Goal: Use online tool/utility

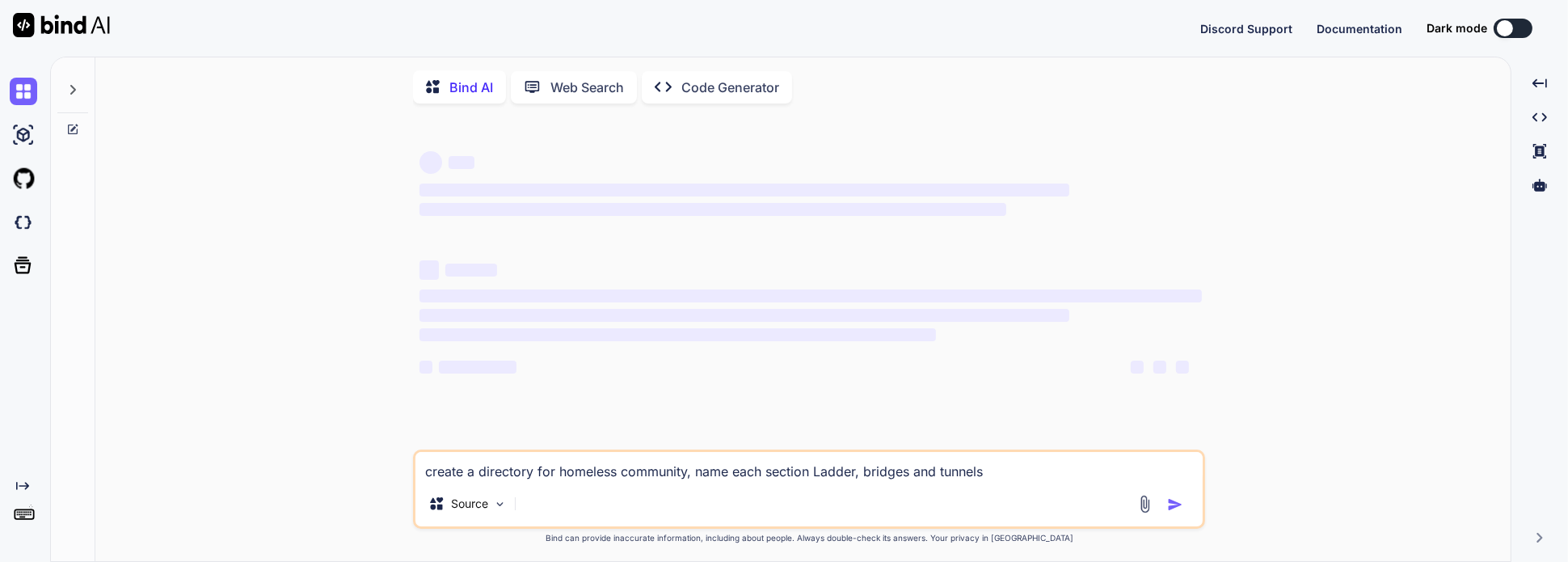
type textarea "x"
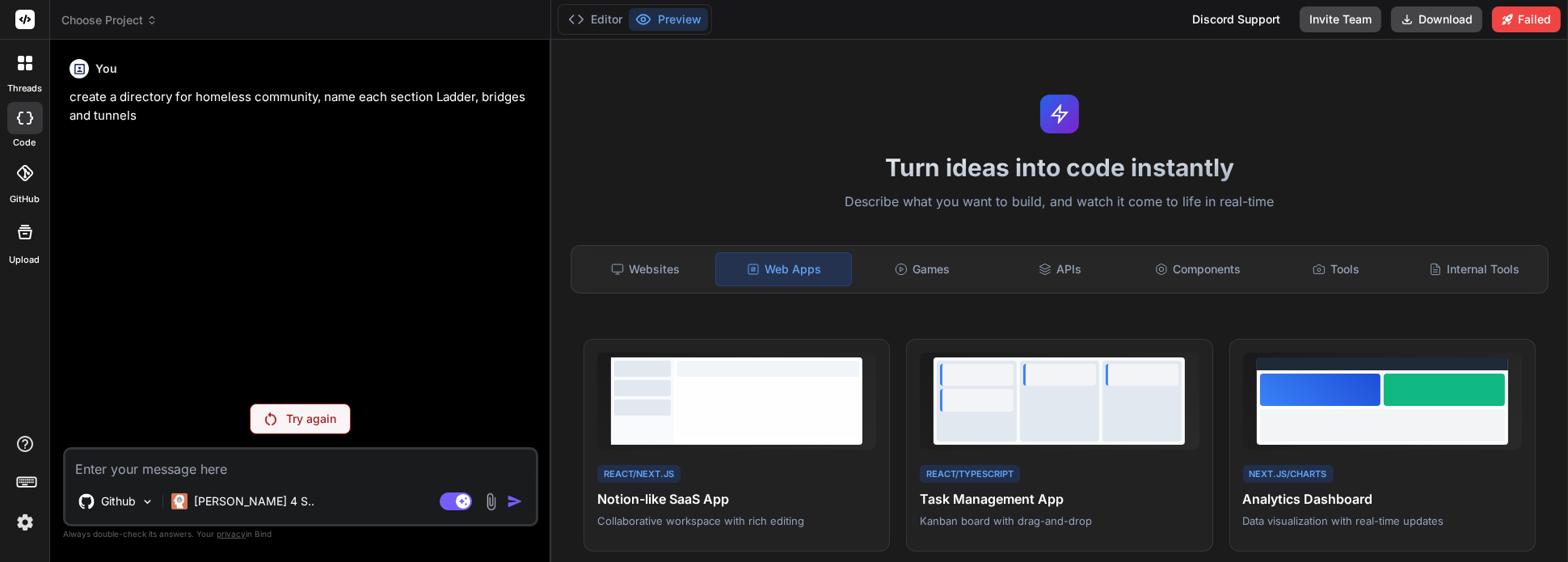
scroll to position [331, 0]
click at [926, 268] on div "Games" at bounding box center [922, 269] width 135 height 34
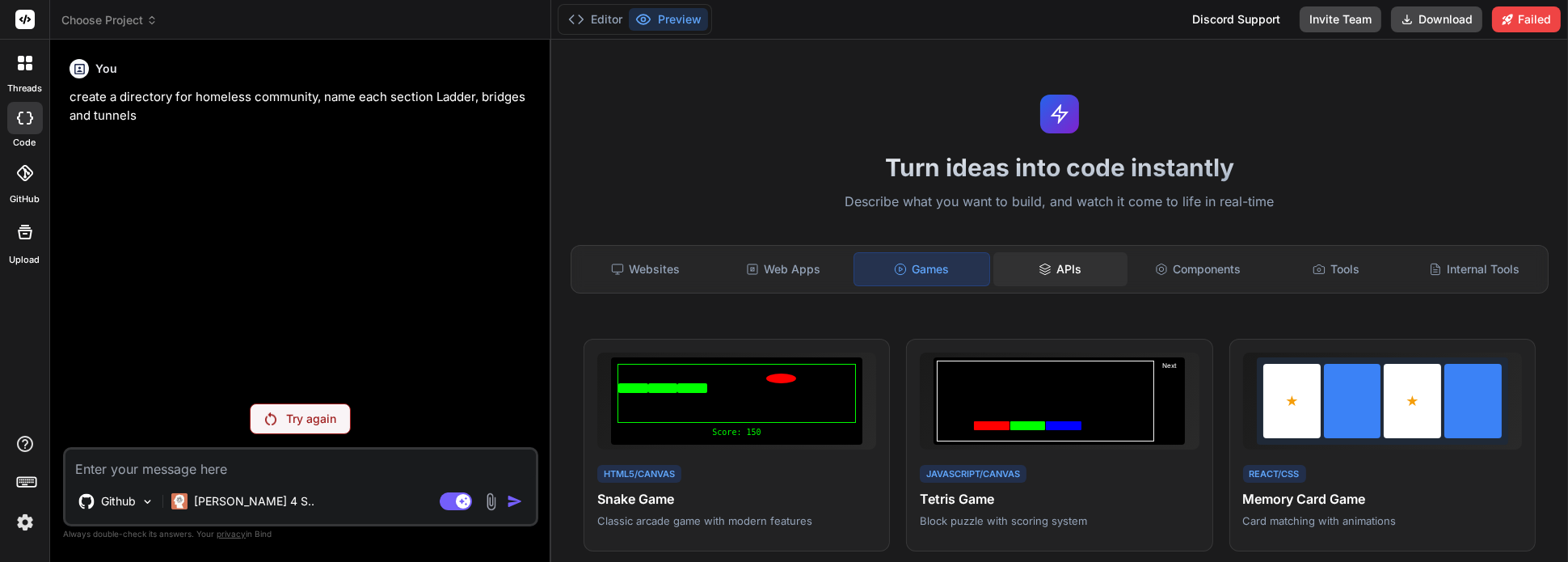
click at [1077, 276] on div "APIs" at bounding box center [1060, 269] width 135 height 34
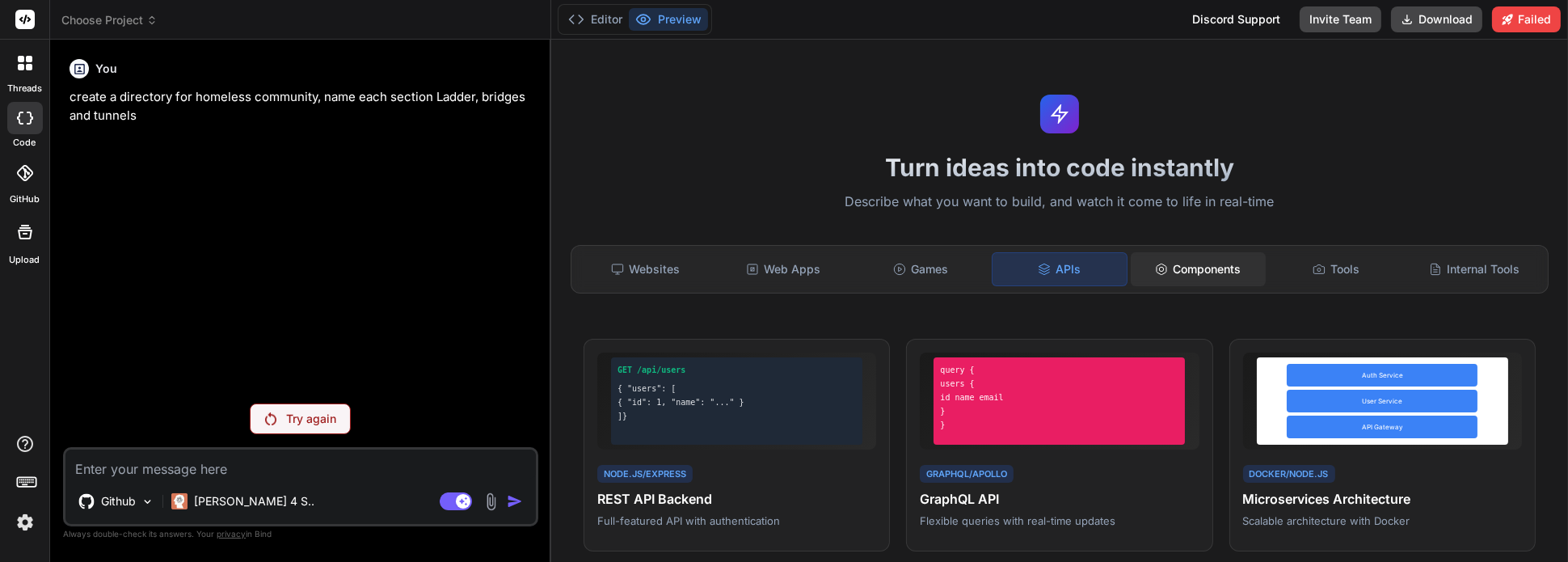
click at [1172, 271] on div "Components" at bounding box center [1197, 269] width 135 height 34
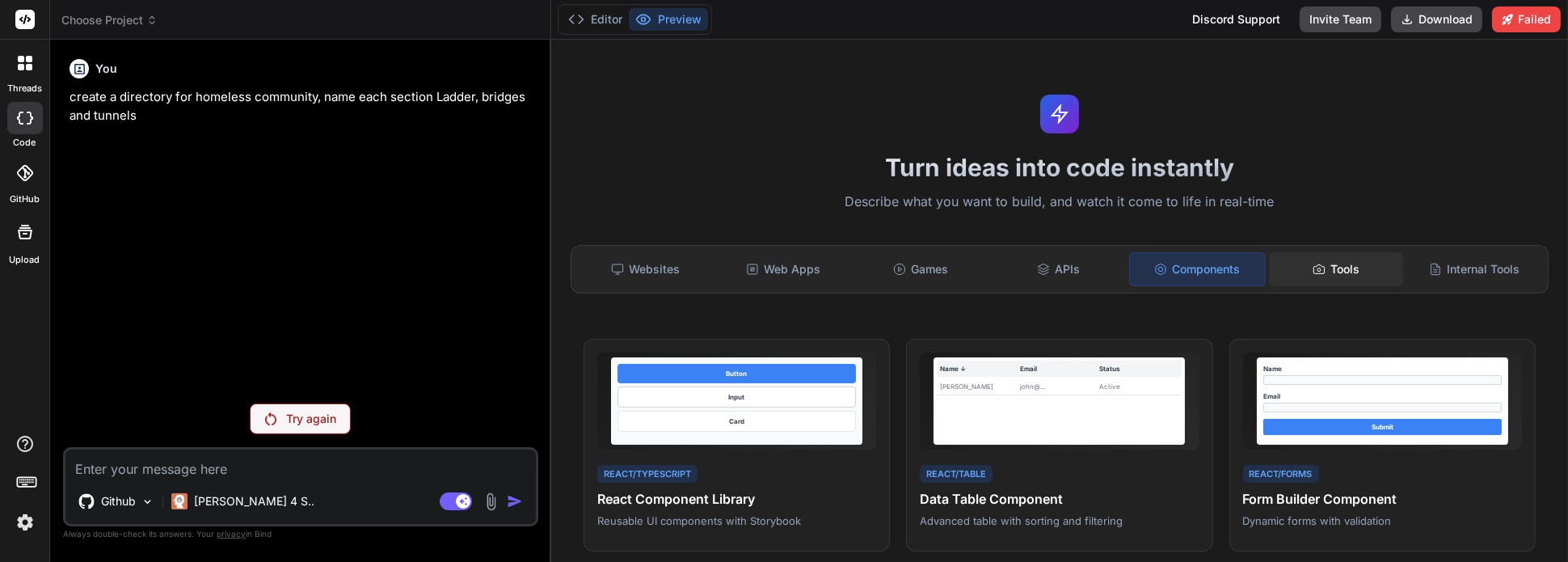
click at [1314, 265] on icon at bounding box center [1319, 269] width 13 height 13
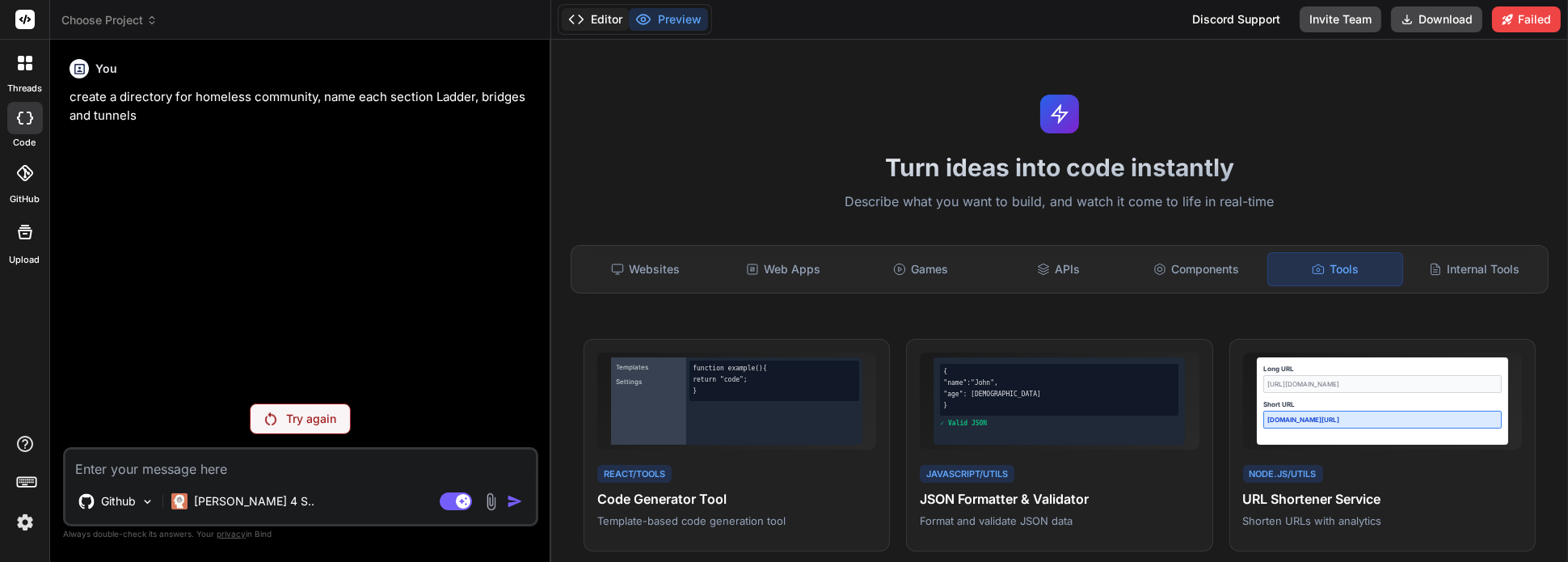
click at [615, 21] on button "Editor" at bounding box center [595, 19] width 67 height 22
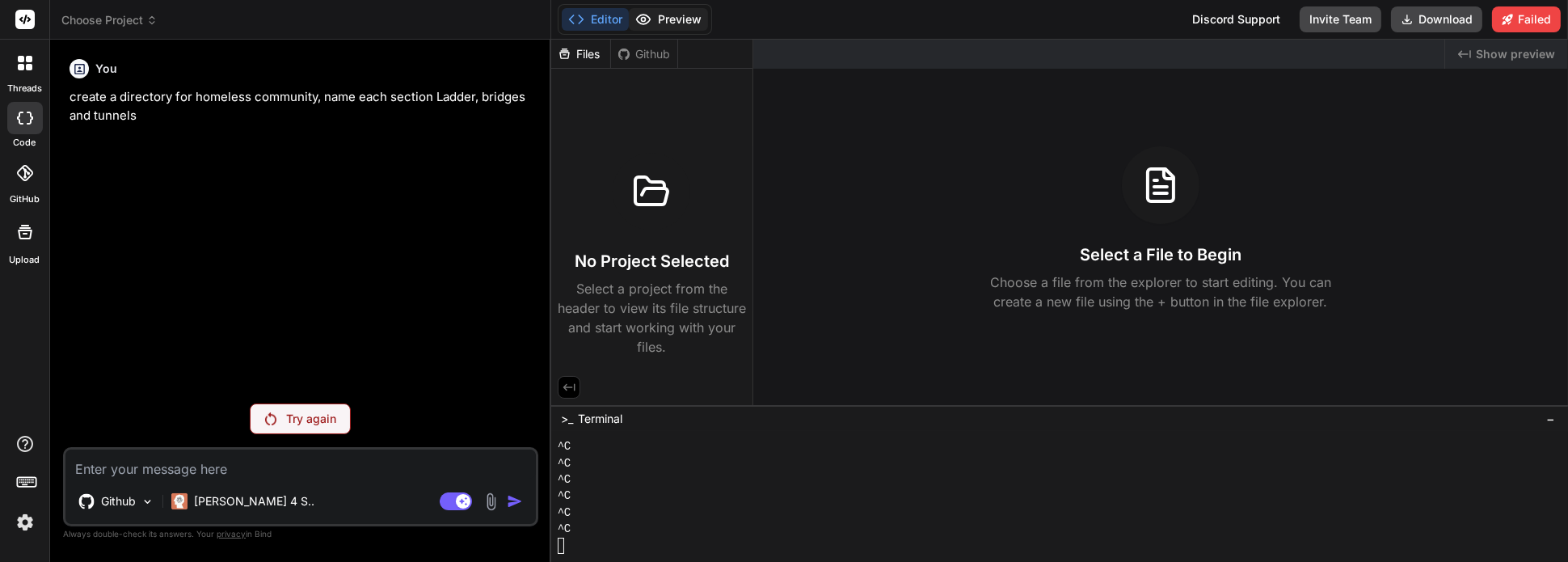
click at [667, 14] on button "Preview" at bounding box center [668, 19] width 79 height 22
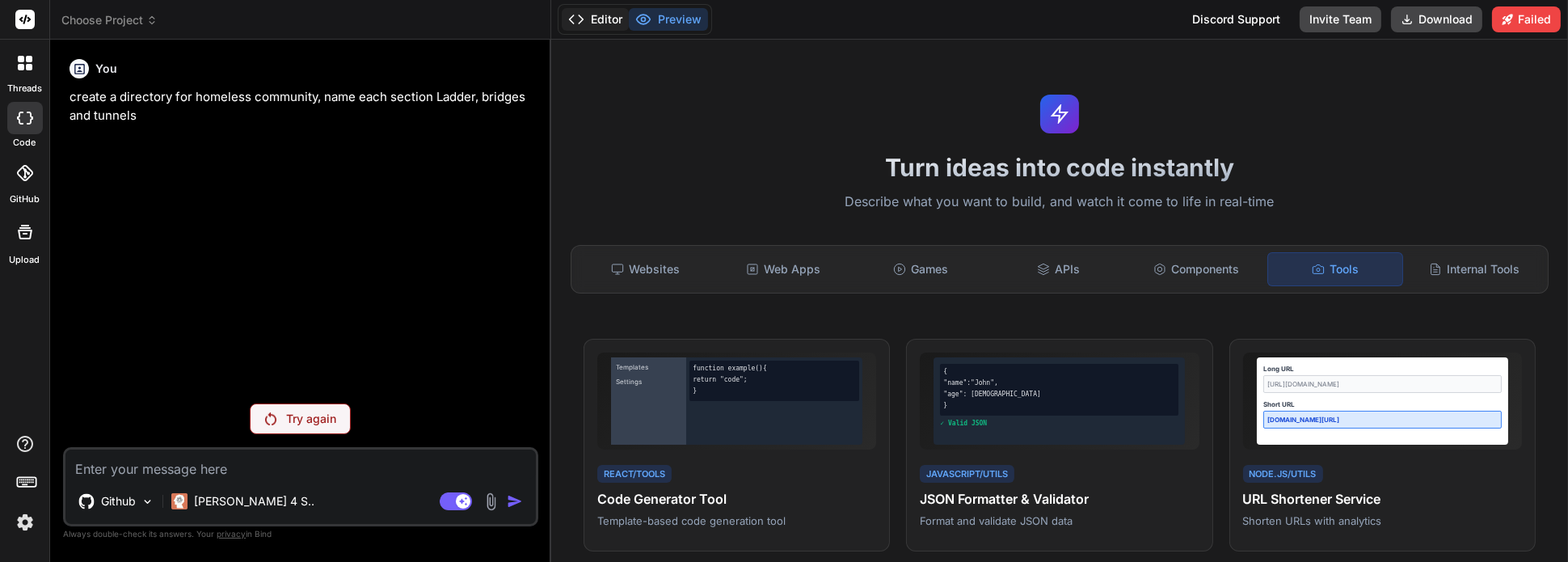
click at [605, 21] on button "Editor" at bounding box center [595, 19] width 67 height 22
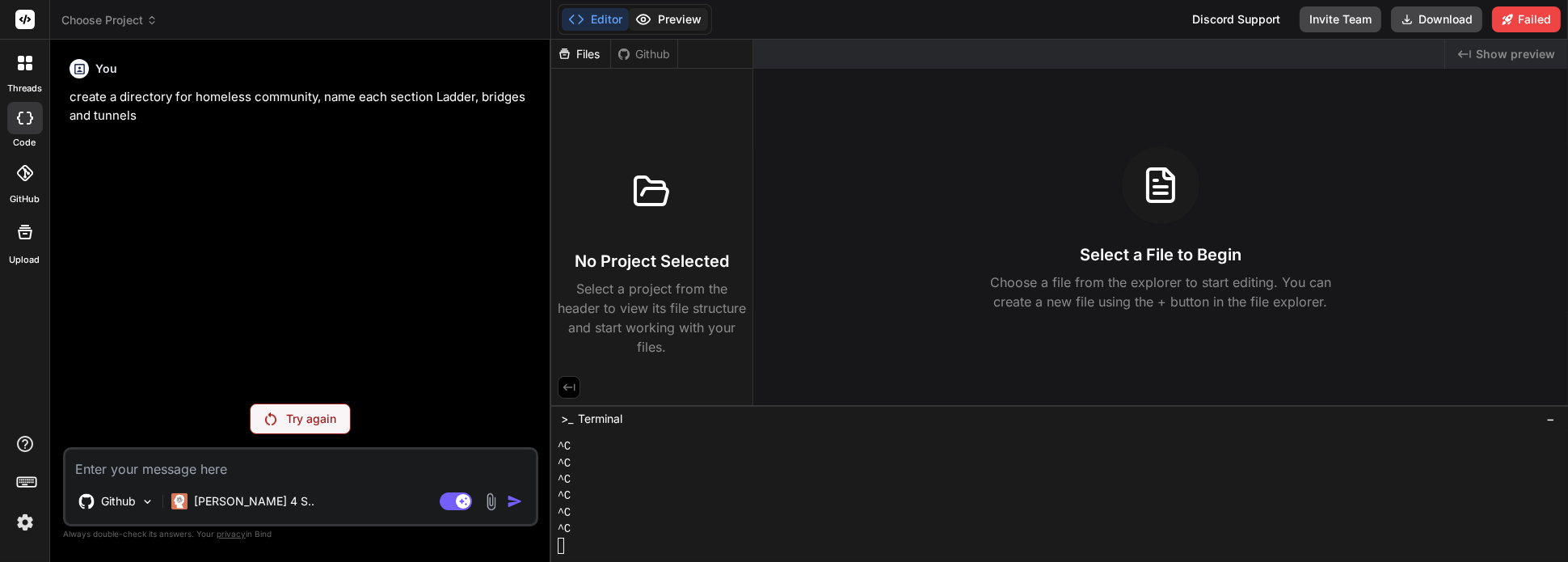
click at [661, 16] on button "Preview" at bounding box center [668, 19] width 79 height 22
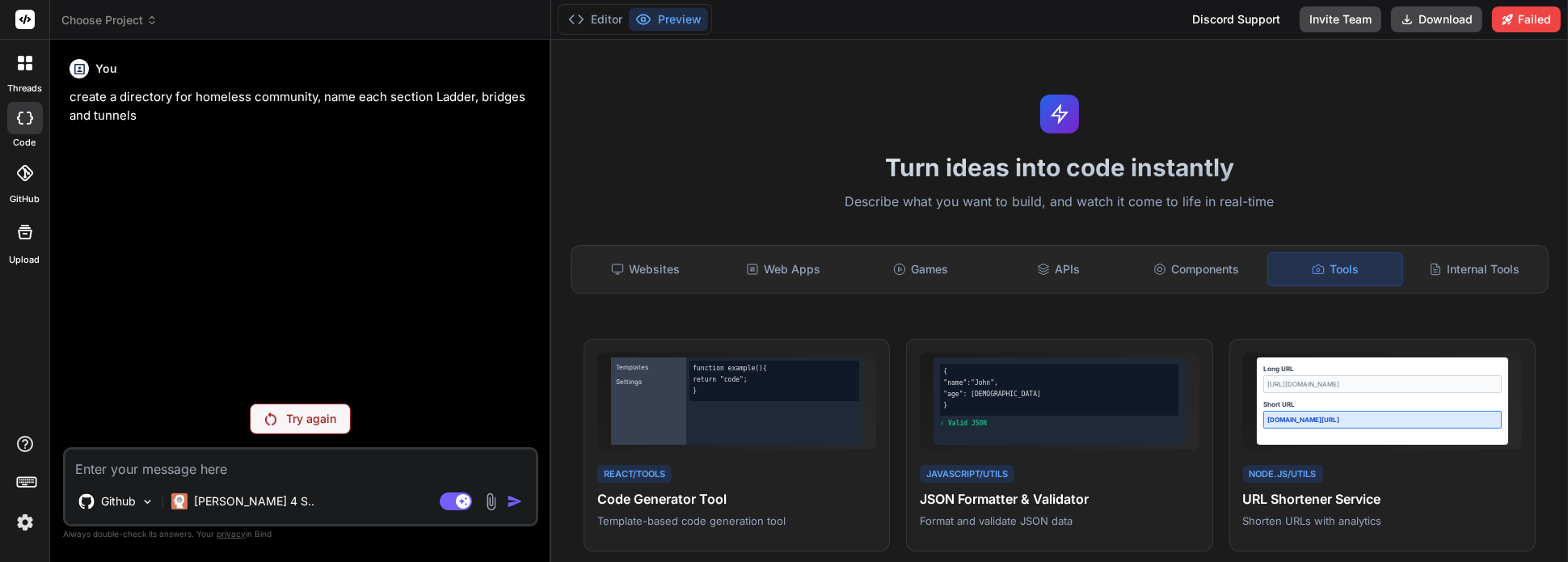
click at [314, 420] on p "Try again" at bounding box center [311, 419] width 50 height 16
click at [318, 406] on div "Try again" at bounding box center [300, 419] width 101 height 30
click at [318, 415] on p "Try again" at bounding box center [311, 419] width 50 height 16
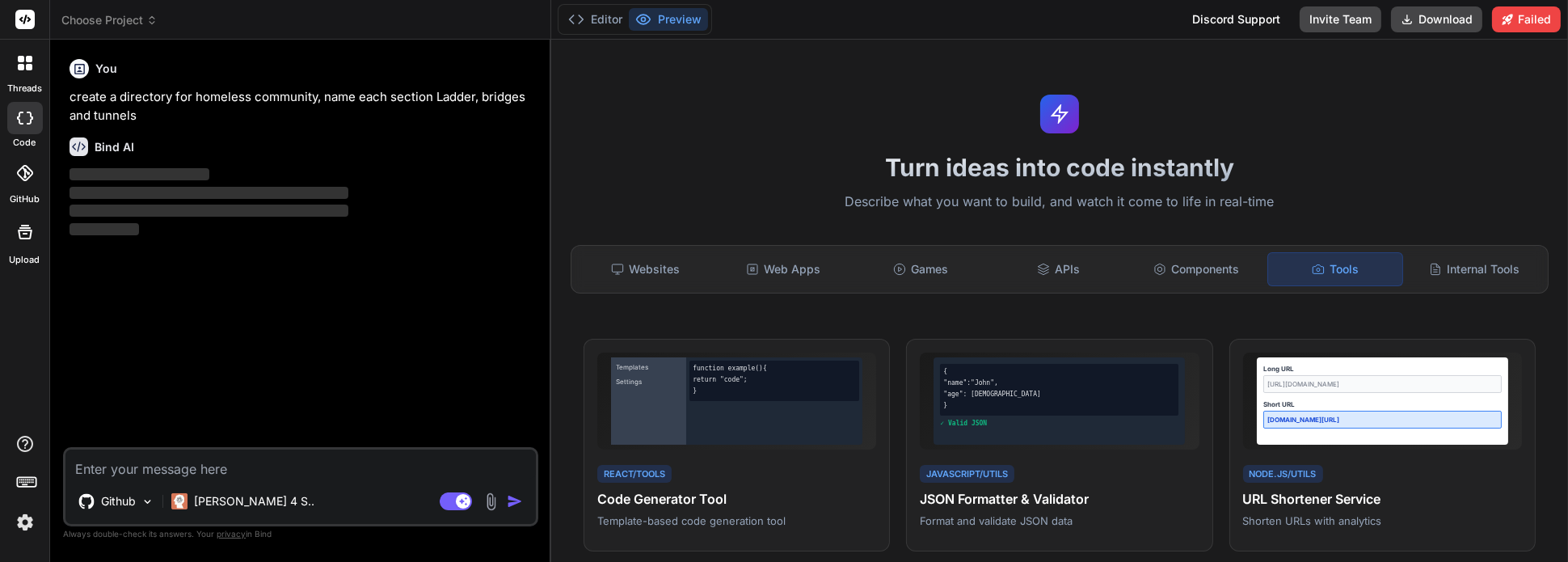
click at [1227, 21] on div "Discord Support" at bounding box center [1236, 19] width 107 height 26
type textarea "x"
